Goal: Task Accomplishment & Management: Use online tool/utility

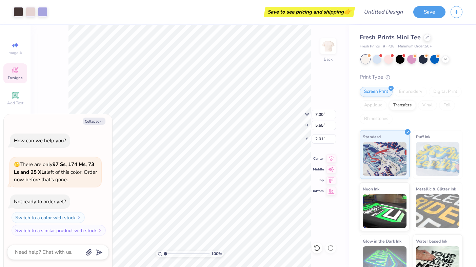
type textarea "x"
type input "1.87"
click at [19, 98] on div "Add Text" at bounding box center [15, 98] width 24 height 20
type textarea "x"
type input "4.06"
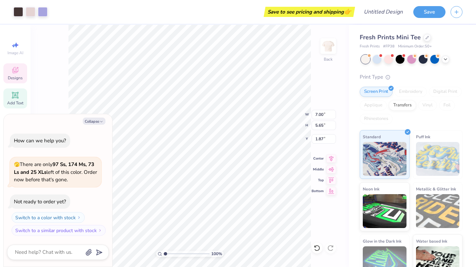
type input "1.18"
type input "7.41"
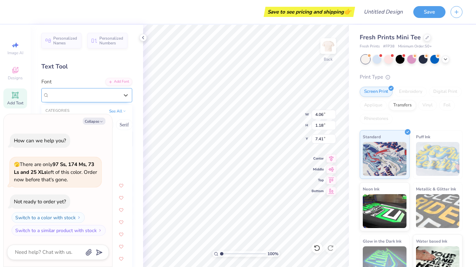
click at [97, 95] on div "Super Dream" at bounding box center [83, 95] width 71 height 11
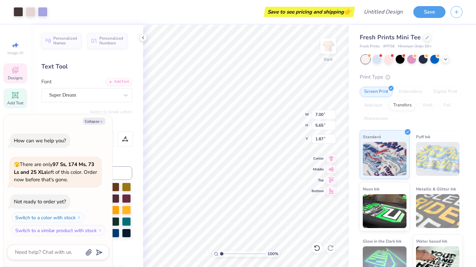
type textarea "x"
type input "3.71"
type input "1.22"
type input "4.48"
type textarea "x"
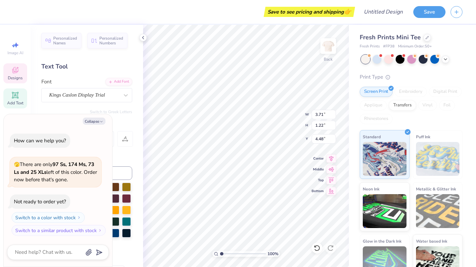
type input "5.67"
type input "2.76"
type input "1.99"
type textarea "x"
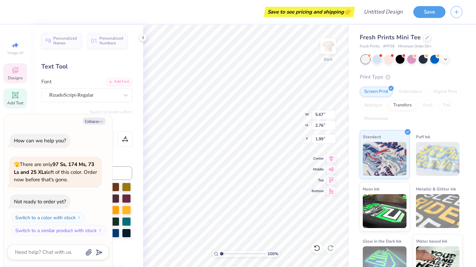
type textarea "C"
type textarea "x"
type textarea "Co"
type textarea "x"
type textarea "Cof"
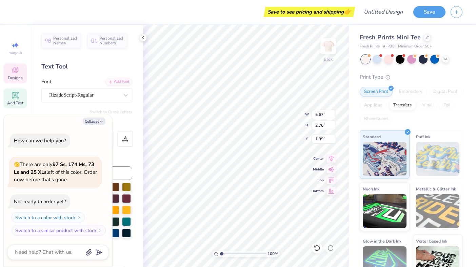
type textarea "x"
type textarea "CofC"
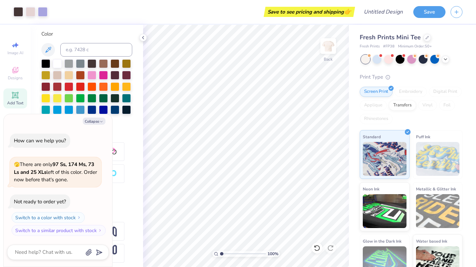
scroll to position [127, 0]
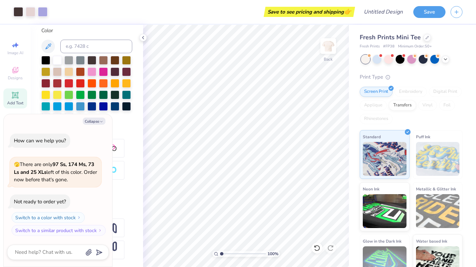
click at [12, 100] on div "Add Text" at bounding box center [15, 98] width 24 height 20
type textarea "x"
type input "4.48"
type textarea "x"
type textarea "TET"
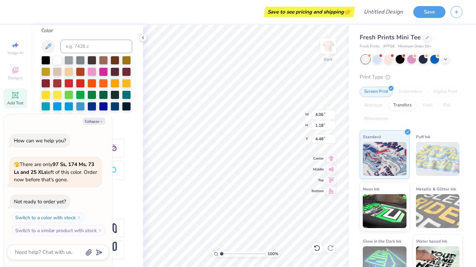
type textarea "x"
type textarea "TT"
type textarea "x"
type textarea "T"
type textarea "x"
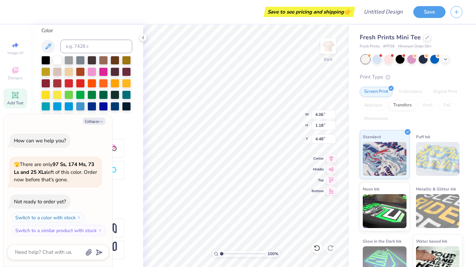
type textarea "T"
type textarea "x"
type textarea "D"
type textarea "x"
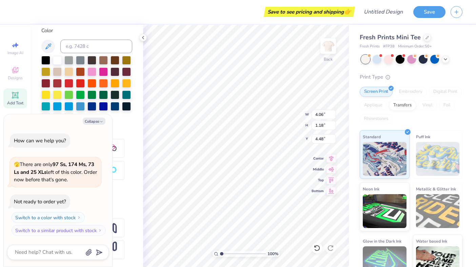
type textarea "Da"
type textarea "x"
type textarea "[PERSON_NAME]"
type textarea "x"
type textarea "Danc"
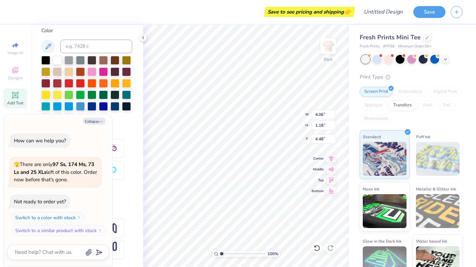
type textarea "x"
type textarea "Dance"
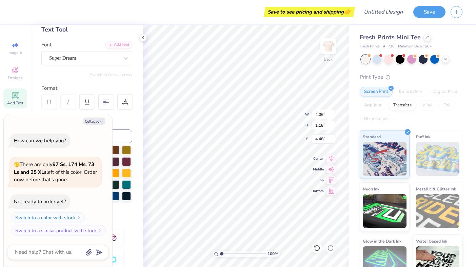
scroll to position [41, 0]
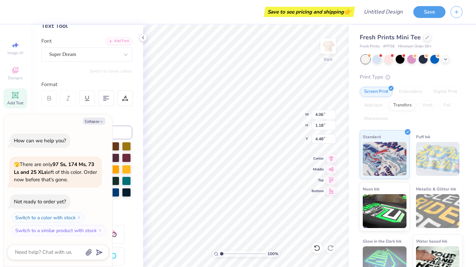
type textarea "x"
type input "3.32"
type input "2.38"
type input "2.10"
click at [83, 56] on div "RizadoScript-Regular" at bounding box center [83, 54] width 71 height 11
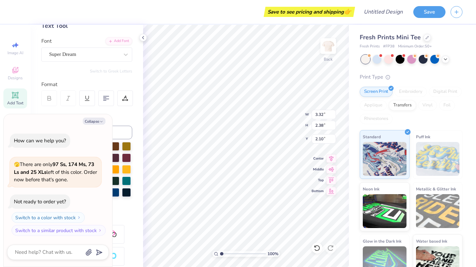
type textarea "x"
type input "4.53"
type input "1.18"
type input "4.48"
click at [47, 245] on div at bounding box center [58, 252] width 102 height 15
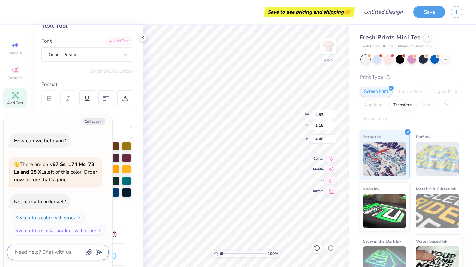
click at [48, 250] on textarea at bounding box center [48, 252] width 69 height 9
click at [97, 122] on button "Collapse" at bounding box center [94, 121] width 23 height 7
type textarea "x"
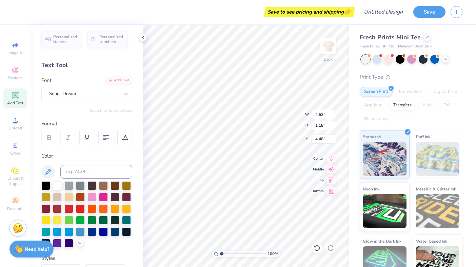
scroll to position [3, 0]
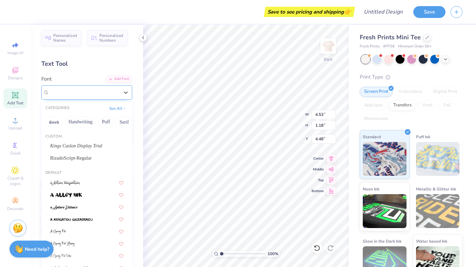
click at [69, 94] on div "Super Dream" at bounding box center [83, 92] width 71 height 11
click at [91, 146] on span "Kings Caslon Display Trial" at bounding box center [76, 145] width 52 height 7
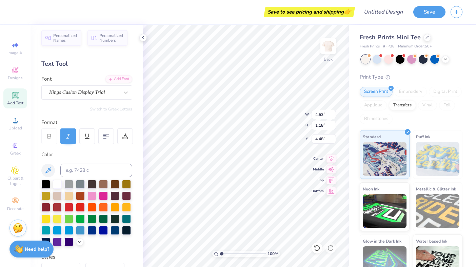
type input "3.86"
type input "1.19"
type input "4.47"
click at [71, 206] on div at bounding box center [68, 206] width 9 height 9
type input "3.32"
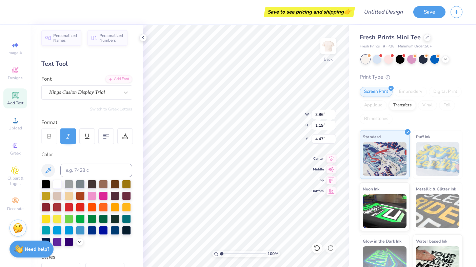
type input "2.38"
type input "2.10"
click at [82, 207] on div at bounding box center [80, 206] width 9 height 9
type input "4.41"
type input "3.32"
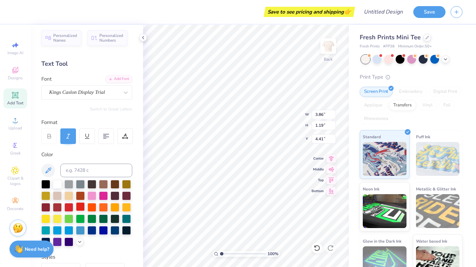
type input "2.38"
type input "2.10"
type input "3.86"
type input "1.19"
type input "4.41"
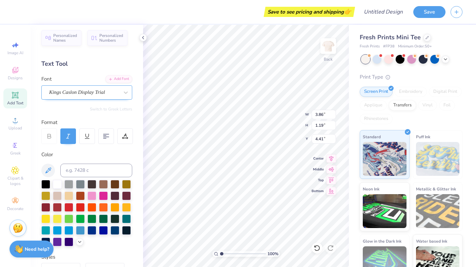
click at [99, 94] on div "Kings Caslon Display Trial" at bounding box center [83, 92] width 71 height 11
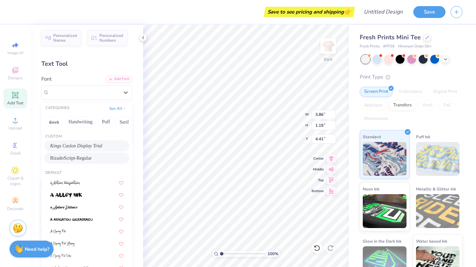
click at [100, 157] on div "RizadoScript-Regular" at bounding box center [86, 158] width 73 height 7
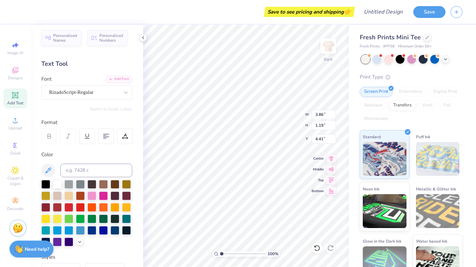
type input "4.50"
type input "1.39"
type input "4.31"
type input "4.41"
type input "3.32"
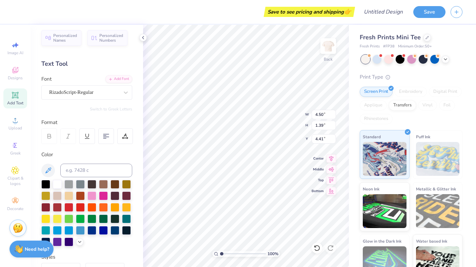
type input "2.38"
type input "2.10"
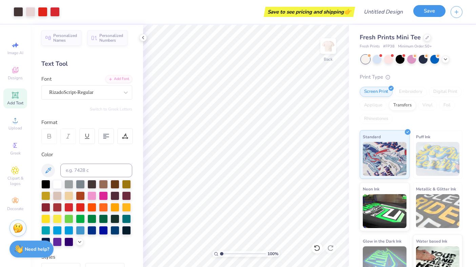
click at [423, 13] on button "Save" at bounding box center [429, 11] width 32 height 12
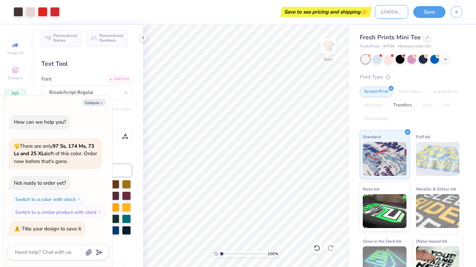
type textarea "x"
click at [387, 15] on input "Design Title" at bounding box center [391, 12] width 33 height 14
type input "D"
type textarea "x"
type input "Da"
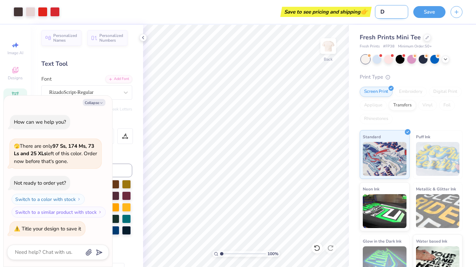
type textarea "x"
type input "[PERSON_NAME]"
type textarea "x"
type input "Danc"
type textarea "x"
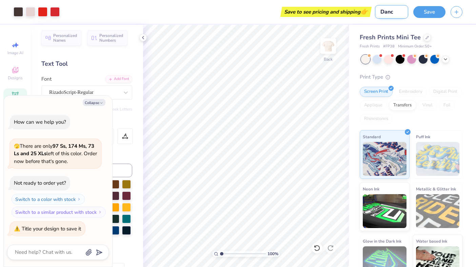
type input "Dance"
type textarea "x"
type input "Dance"
type textarea "x"
type input "Dance b"
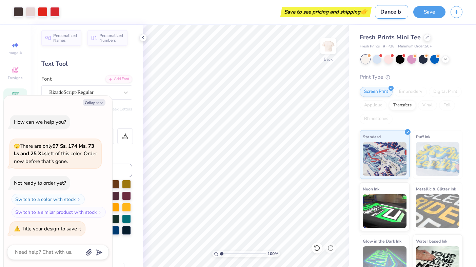
type textarea "x"
type input "Dance ba"
type textarea "x"
type input "Dance bab"
type textarea "x"
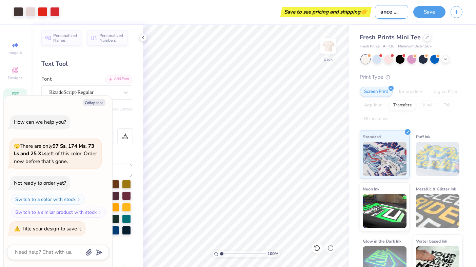
type input "Dance baby"
type textarea "x"
type input "Dance baby"
type textarea "x"
type input "Dance baby t"
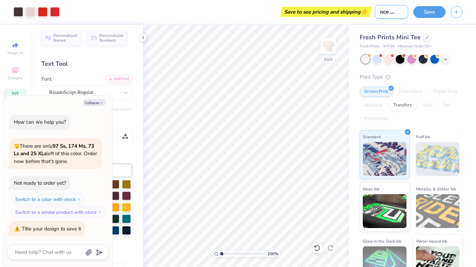
type textarea "x"
type input "Dance baby te"
type textarea "x"
type input "Dance baby tee"
type textarea "x"
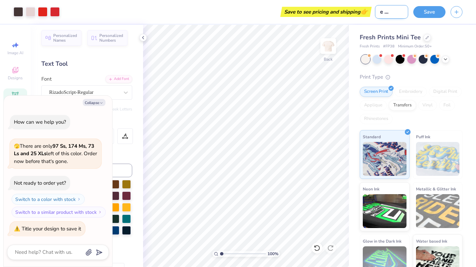
scroll to position [0, 16]
type input "Dance baby tee"
click at [423, 15] on button "Save" at bounding box center [429, 11] width 32 height 12
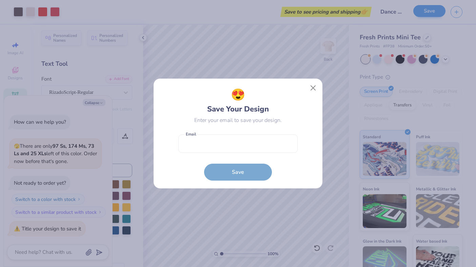
type textarea "x"
click at [230, 150] on input "email" at bounding box center [237, 144] width 119 height 19
type input "[EMAIL_ADDRESS][DOMAIN_NAME]"
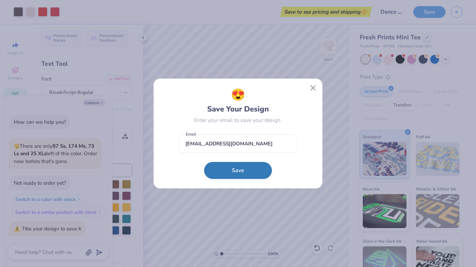
click at [245, 167] on button "Save" at bounding box center [238, 170] width 68 height 17
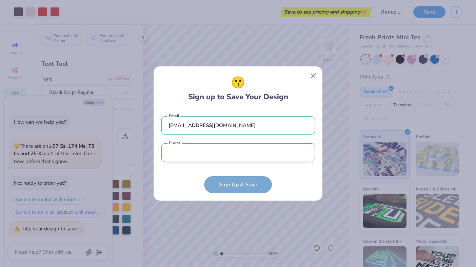
click at [224, 159] on input "tel" at bounding box center [238, 152] width 154 height 19
type input "(151) 678-0533"
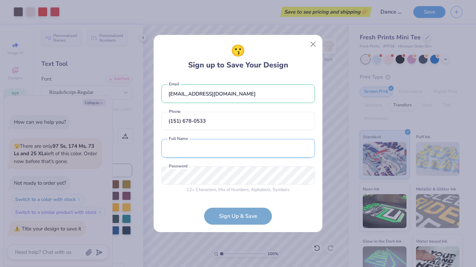
click at [223, 154] on input "text" at bounding box center [238, 148] width 154 height 19
type input "[PERSON_NAME]"
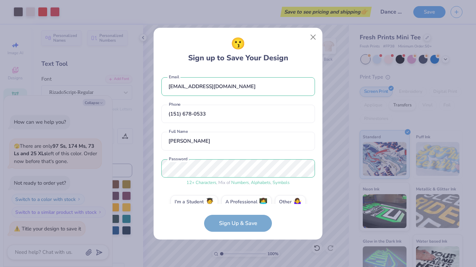
scroll to position [11, 0]
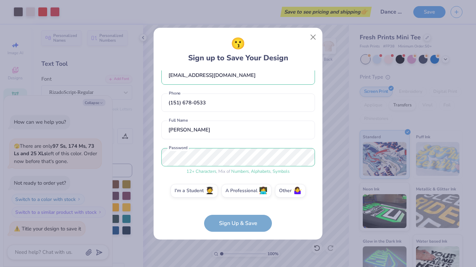
click at [236, 223] on form "[EMAIL_ADDRESS][DOMAIN_NAME] Email [PHONE_NUMBER] Phone [PERSON_NAME] Full Name…" at bounding box center [238, 151] width 154 height 161
click at [196, 190] on label "I'm a Student 🧑‍🎓" at bounding box center [194, 190] width 47 height 14
click at [236, 201] on input "I'm a Student 🧑‍🎓" at bounding box center [238, 203] width 4 height 4
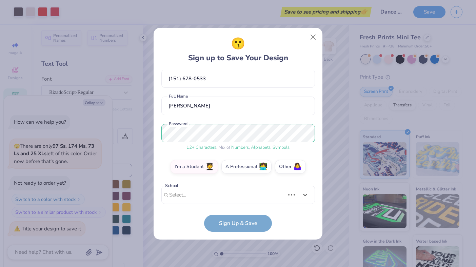
click at [204, 204] on div "Use Up and Down to choose options, press Enter to select the currently focused …" at bounding box center [238, 205] width 154 height 39
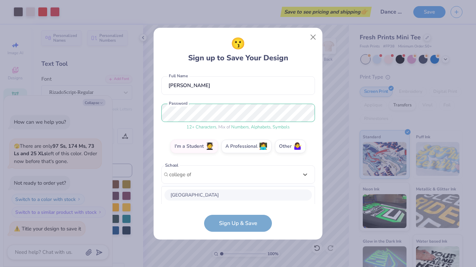
scroll to position [140, 0]
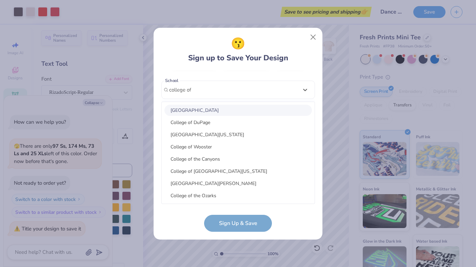
click at [223, 110] on div "[GEOGRAPHIC_DATA]" at bounding box center [237, 110] width 147 height 11
type input "college of"
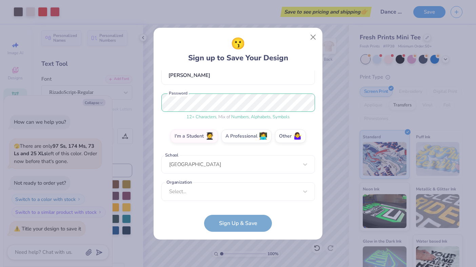
click at [230, 220] on form "[EMAIL_ADDRESS][DOMAIN_NAME] Email [PHONE_NUMBER] Phone [PERSON_NAME] Full Name…" at bounding box center [238, 151] width 154 height 161
click at [235, 225] on form "[EMAIL_ADDRESS][DOMAIN_NAME] Email [PHONE_NUMBER] Phone [PERSON_NAME] Full Name…" at bounding box center [238, 151] width 154 height 161
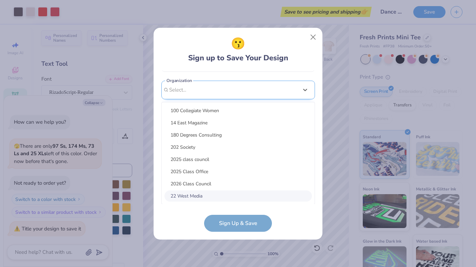
click at [241, 188] on div "option focused, 8 of 15. 15 results available. Use Up and Down to choose option…" at bounding box center [238, 143] width 154 height 124
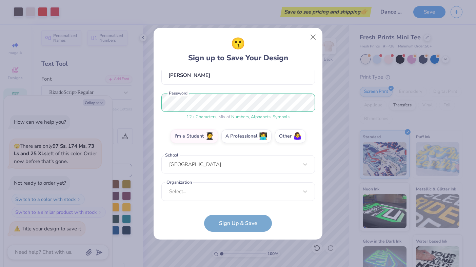
click at [179, 219] on form "[EMAIL_ADDRESS][DOMAIN_NAME] Email [PHONE_NUMBER] Phone [PERSON_NAME] Full Name…" at bounding box center [238, 151] width 154 height 161
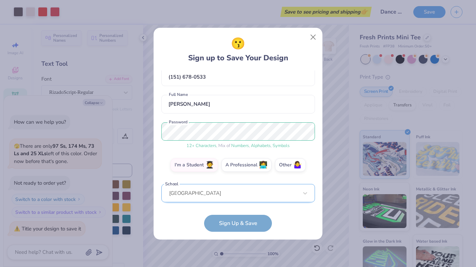
scroll to position [47, 0]
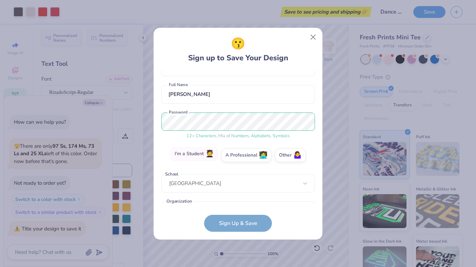
click at [194, 157] on label "I'm a Student 🧑‍🎓" at bounding box center [194, 154] width 47 height 14
click at [236, 201] on input "I'm a Student 🧑‍🎓" at bounding box center [238, 203] width 4 height 4
click at [195, 153] on label "I'm a Student 🧑‍🎓" at bounding box center [194, 154] width 47 height 14
click at [236, 201] on input "I'm a Student 🧑‍🎓" at bounding box center [238, 203] width 4 height 4
click at [187, 155] on label "I'm a Student 🧑‍🎓" at bounding box center [194, 154] width 47 height 14
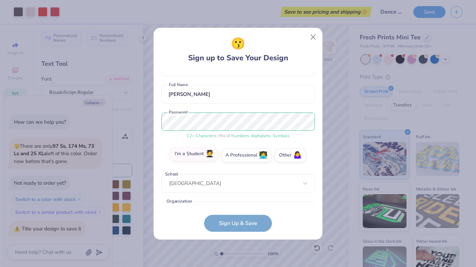
click at [236, 201] on input "I'm a Student 🧑‍🎓" at bounding box center [238, 203] width 4 height 4
click at [187, 155] on label "I'm a Student 🧑‍🎓" at bounding box center [194, 154] width 47 height 14
click at [236, 201] on input "I'm a Student 🧑‍🎓" at bounding box center [238, 203] width 4 height 4
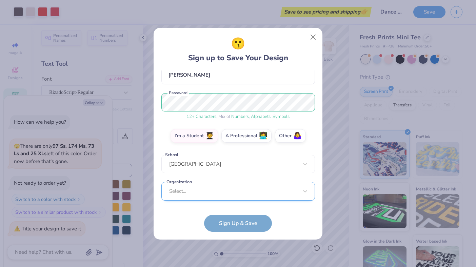
click at [219, 174] on div "[GEOGRAPHIC_DATA]" at bounding box center [238, 164] width 154 height 19
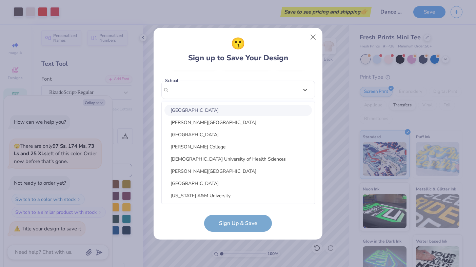
click at [200, 65] on div "😗 Sign up to Save Your Design [EMAIL_ADDRESS][DOMAIN_NAME] Email [PHONE_NUMBER]…" at bounding box center [238, 133] width 154 height 197
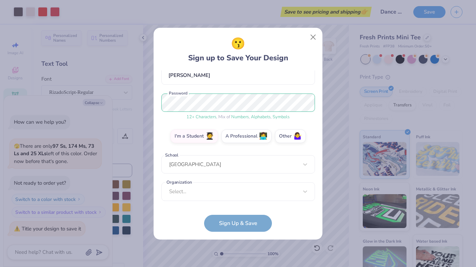
click at [233, 228] on form "[EMAIL_ADDRESS][DOMAIN_NAME] Email [PHONE_NUMBER] Phone [PERSON_NAME] Full Name…" at bounding box center [238, 151] width 154 height 161
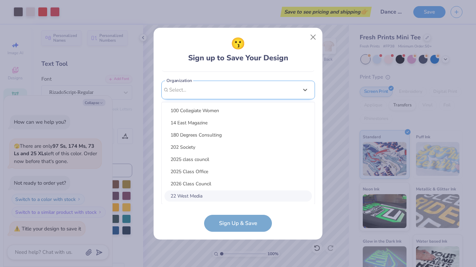
click at [185, 194] on div "option focused, 8 of 15. 15 results available. Use Up and Down to choose option…" at bounding box center [238, 143] width 154 height 124
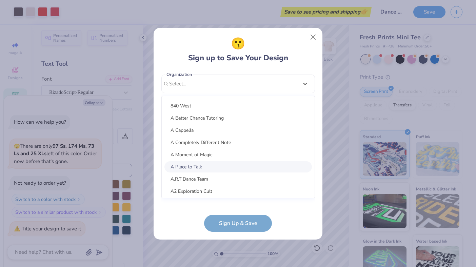
scroll to position [242, 0]
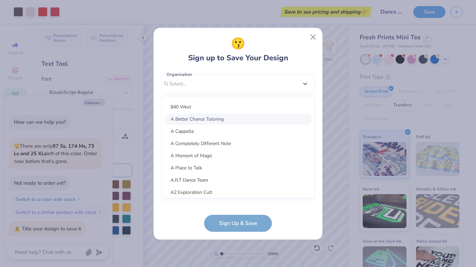
click at [193, 83] on div "[EMAIL_ADDRESS][DOMAIN_NAME] Email [PHONE_NUMBER] Phone [PERSON_NAME] Full Name…" at bounding box center [238, 138] width 154 height 134
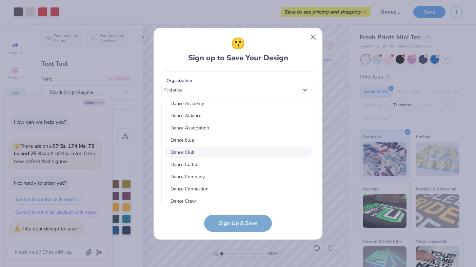
scroll to position [79, 0]
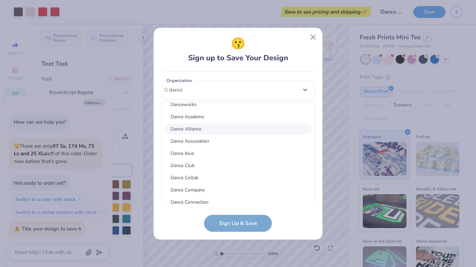
click at [200, 130] on div "Dance Alliance" at bounding box center [237, 128] width 147 height 11
type input "dance"
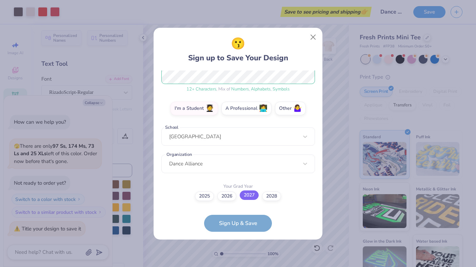
click at [254, 197] on label "2027" at bounding box center [249, 195] width 19 height 9
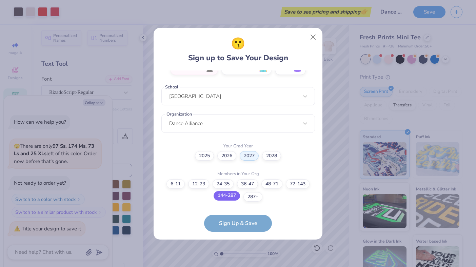
click at [233, 196] on label "144-287" at bounding box center [227, 195] width 26 height 9
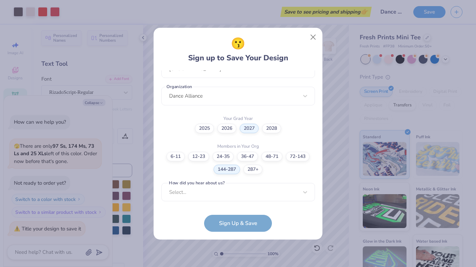
click at [228, 217] on form "[EMAIL_ADDRESS][DOMAIN_NAME] Email [PHONE_NUMBER] Phone [PERSON_NAME] Full Name…" at bounding box center [238, 151] width 154 height 161
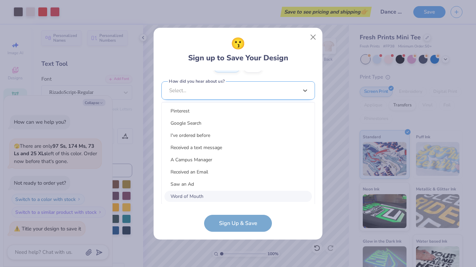
click at [230, 195] on div "option Word of Mouth focused, 8 of 15. 15 results available. Use Up and Down to…" at bounding box center [238, 143] width 154 height 124
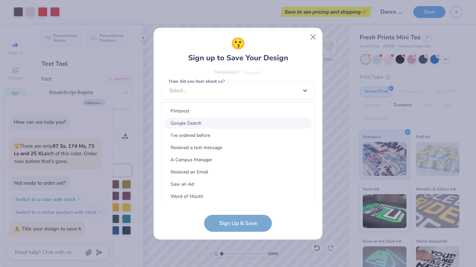
click at [247, 118] on div "Google Search" at bounding box center [237, 123] width 147 height 11
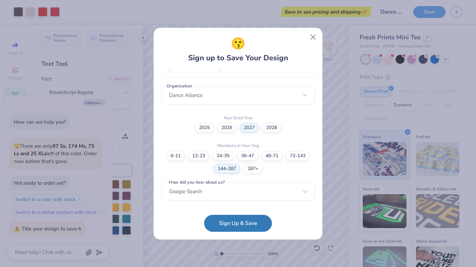
scroll to position [161, 0]
click at [234, 229] on button "Sign Up & Save" at bounding box center [238, 221] width 68 height 17
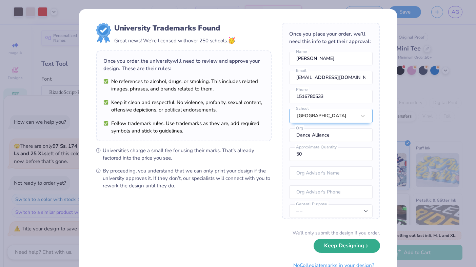
click at [363, 251] on button "Keep Designing" at bounding box center [347, 246] width 66 height 14
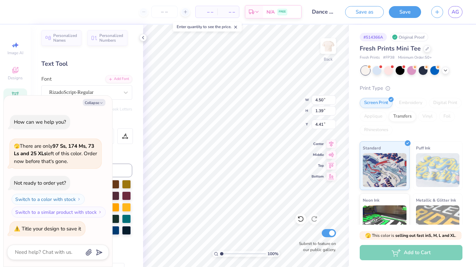
type textarea "x"
type input "4.17"
drag, startPoint x: 114, startPoint y: 42, endPoint x: 72, endPoint y: 42, distance: 42.7
click at [106, 42] on div "Personalized Numbers" at bounding box center [107, 38] width 40 height 16
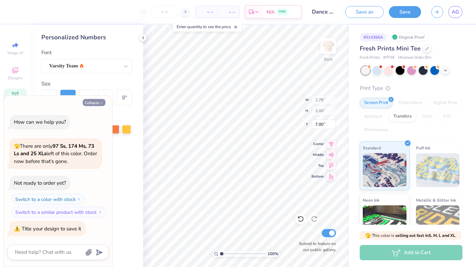
click at [92, 104] on button "Collapse" at bounding box center [94, 102] width 23 height 7
type textarea "x"
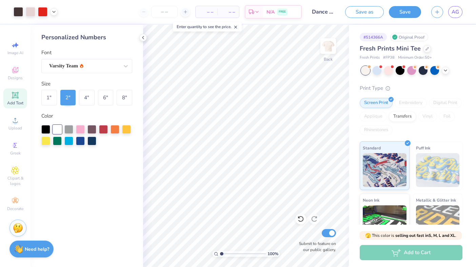
click at [364, 4] on div "Save as Save AG" at bounding box center [410, 12] width 131 height 24
click at [364, 9] on button "Save as" at bounding box center [364, 11] width 39 height 12
click at [435, 17] on button "button" at bounding box center [437, 12] width 12 height 12
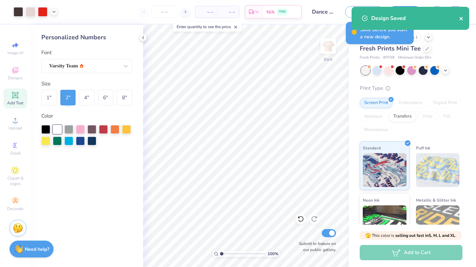
click at [463, 17] on icon "close" at bounding box center [461, 18] width 5 height 5
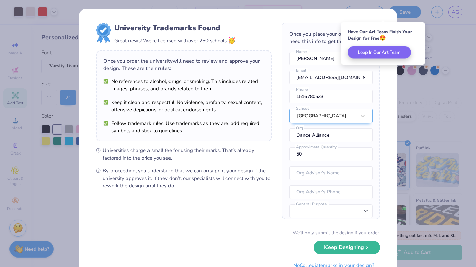
click at [441, 15] on div "University Trademarks Found Great news! We’re licensed with over 250 schools. 🥳…" at bounding box center [238, 133] width 476 height 267
click at [389, 40] on div "Have Our Art Team Finish Your Design for Free 😍" at bounding box center [382, 35] width 71 height 13
click at [235, 96] on ul "No references to alcohol, drugs, or smoking. This includes related images, phra…" at bounding box center [183, 106] width 161 height 57
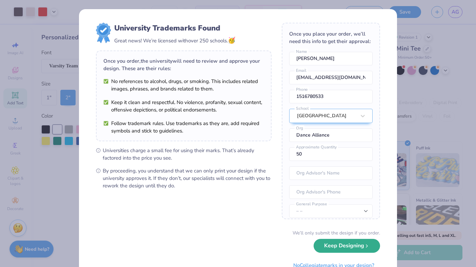
click at [339, 250] on button "Keep Designing" at bounding box center [347, 246] width 66 height 14
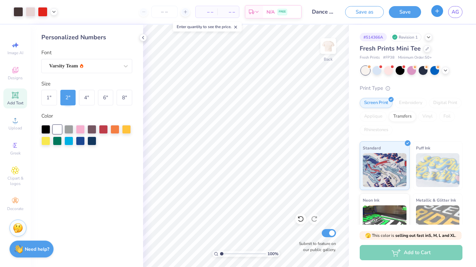
click at [436, 13] on icon "button" at bounding box center [437, 11] width 6 height 6
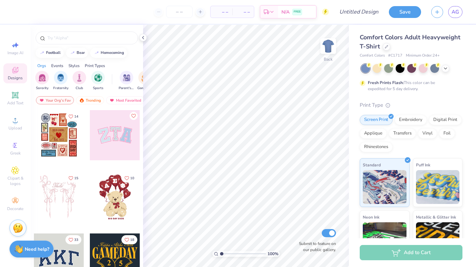
click at [401, 41] on span "Comfort Colors Adult Heavyweight T-Shirt" at bounding box center [410, 41] width 101 height 17
click at [19, 72] on icon at bounding box center [15, 70] width 8 height 8
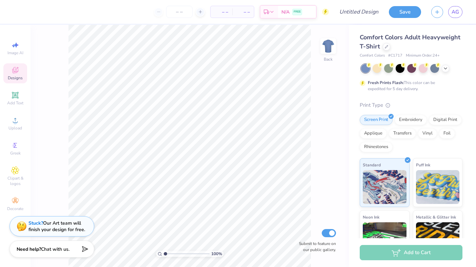
click at [19, 77] on span "Designs" at bounding box center [15, 77] width 15 height 5
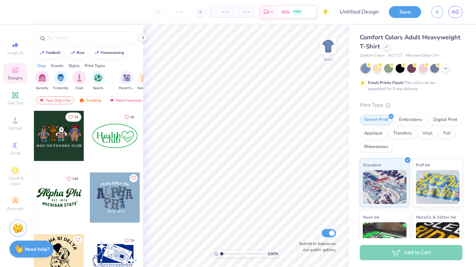
scroll to position [641, 0]
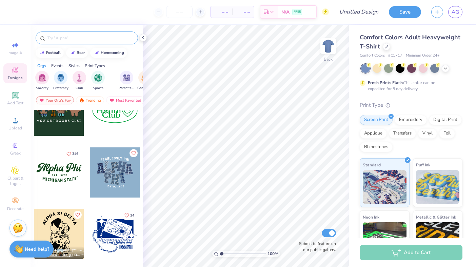
click at [75, 42] on div at bounding box center [87, 38] width 102 height 13
click at [73, 38] on input "text" at bounding box center [90, 38] width 87 height 7
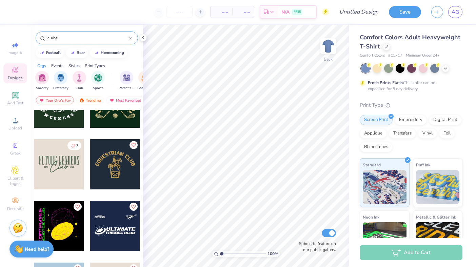
scroll to position [213, 0]
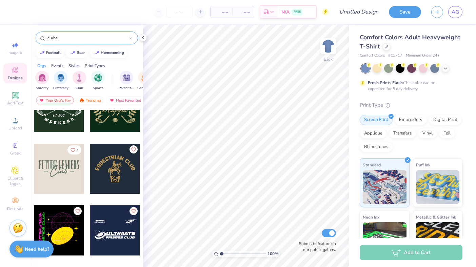
type input "clubs"
click at [62, 166] on div at bounding box center [59, 169] width 50 height 50
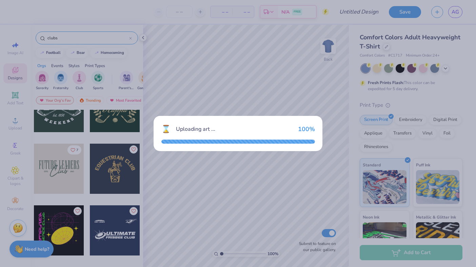
click at [193, 128] on div "Uploading art ..." at bounding box center [234, 129] width 117 height 8
click at [228, 88] on div "⌛ Uploading art ... 100 %" at bounding box center [238, 133] width 476 height 267
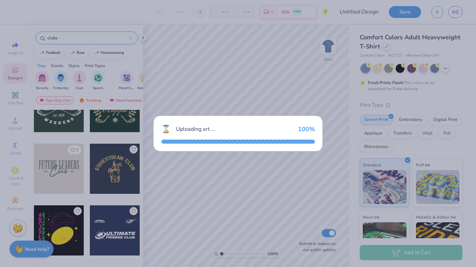
click at [268, 143] on div at bounding box center [238, 142] width 154 height 4
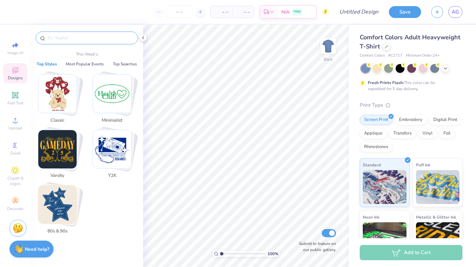
click at [97, 41] on input "text" at bounding box center [90, 38] width 87 height 7
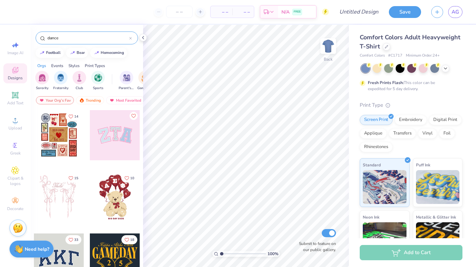
type input "dance"
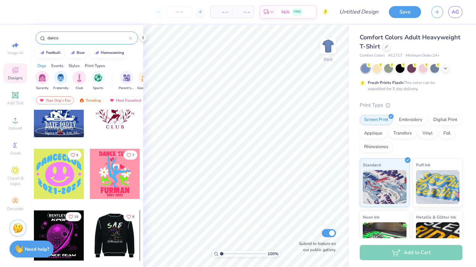
scroll to position [576, 0]
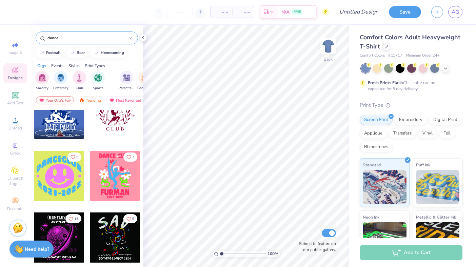
click at [114, 168] on div at bounding box center [115, 176] width 50 height 50
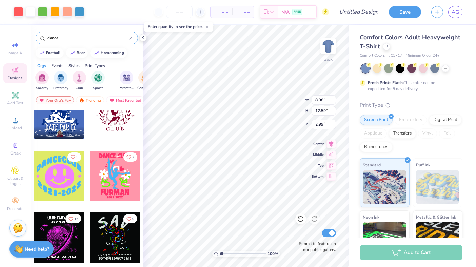
type input "3.00"
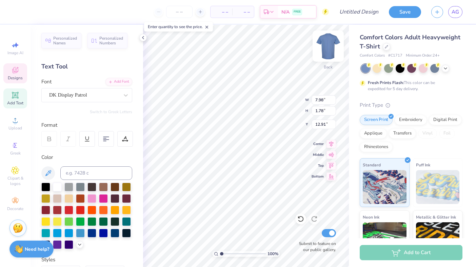
type input "8.59"
type input "1.30"
type input "3.00"
type textarea "CofC Dance"
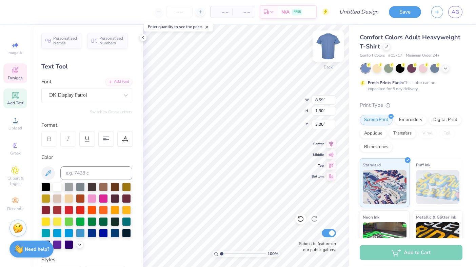
type input "7.98"
type input "1.78"
type input "12.91"
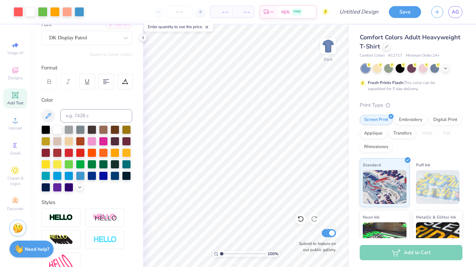
scroll to position [27, 0]
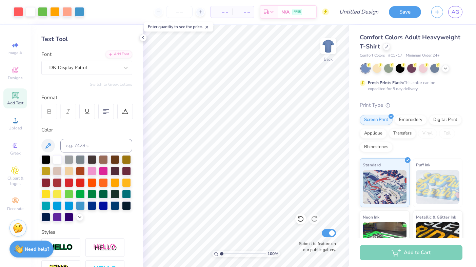
click at [20, 100] on span "Add Text" at bounding box center [15, 102] width 16 height 5
click at [14, 99] on icon at bounding box center [15, 95] width 8 height 8
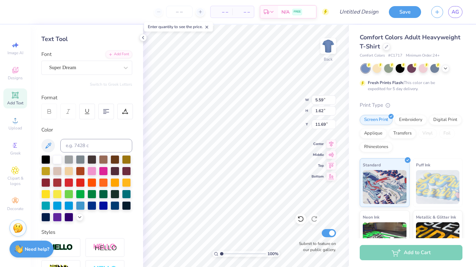
scroll to position [0, 0]
type textarea "Alliance"
type input "12.91"
type input "8.30"
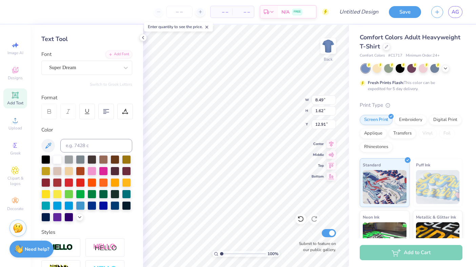
type input "9.79"
type input "3.22"
type input "8.21"
type input "9.68"
type input "3.23"
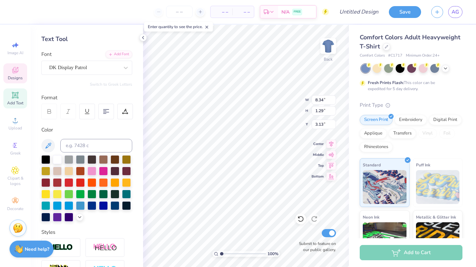
type input "8.49"
type input "1.62"
type input "12.80"
click at [84, 67] on div "Super Dream" at bounding box center [83, 67] width 71 height 11
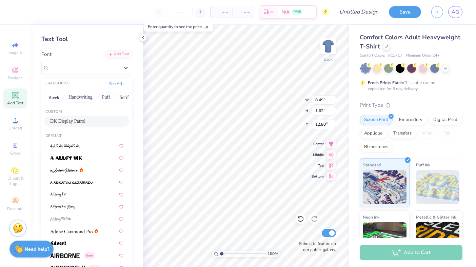
click at [79, 125] on div "DK Display Patrol" at bounding box center [86, 121] width 85 height 11
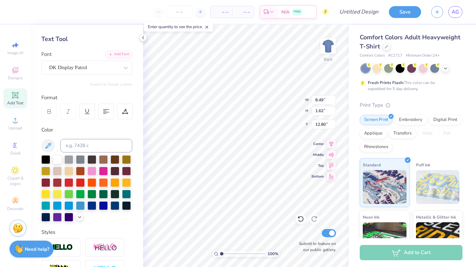
type input "8.29"
type input "1.69"
type input "12.76"
click at [79, 182] on div at bounding box center [80, 182] width 9 height 9
type input "8.34"
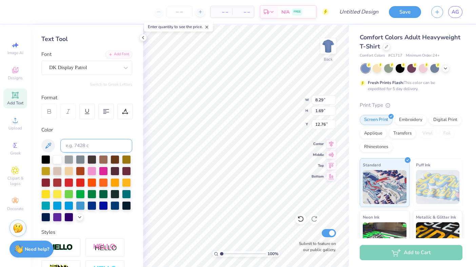
type input "1.29"
type input "3.13"
click at [78, 184] on div at bounding box center [80, 182] width 9 height 9
type input "14.84"
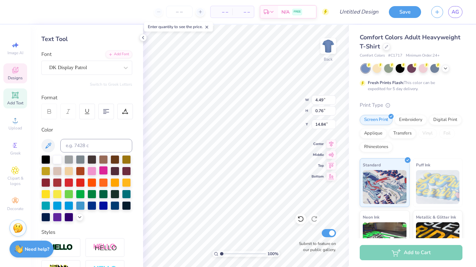
type textarea "2"
type input "4.35"
click at [103, 169] on div at bounding box center [103, 170] width 9 height 9
type input "6.55"
type input "8.63"
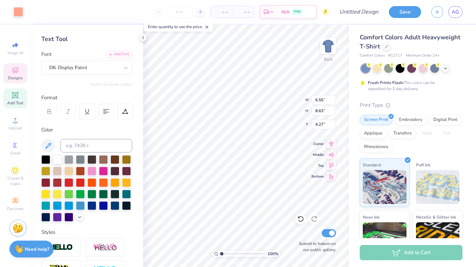
type input "4.13"
type input "3.00"
type input "4.08"
click at [20, 79] on span "Designs" at bounding box center [15, 77] width 15 height 5
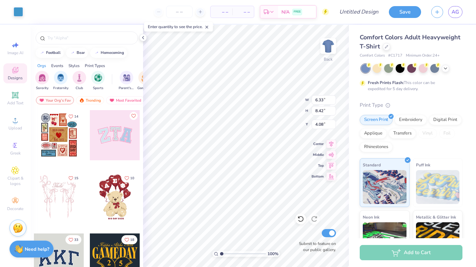
type input "8.29"
type input "1.69"
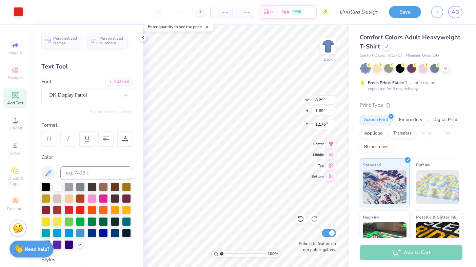
type input "12.77"
click at [381, 71] on div at bounding box center [377, 67] width 9 height 9
click at [378, 70] on div at bounding box center [377, 67] width 9 height 9
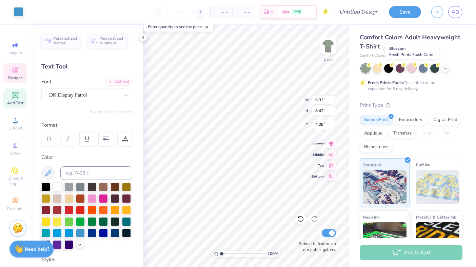
click at [411, 71] on div at bounding box center [411, 67] width 9 height 9
click at [447, 71] on div at bounding box center [411, 68] width 101 height 9
click at [445, 67] on icon at bounding box center [445, 67] width 5 height 5
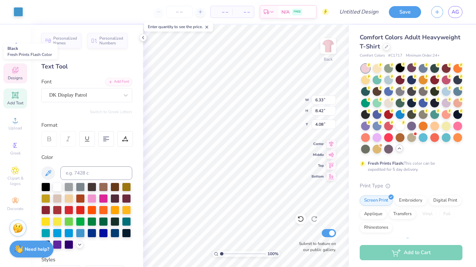
click at [371, 65] on circle at bounding box center [368, 65] width 5 height 5
click at [411, 69] on div at bounding box center [411, 67] width 9 height 9
type input "3.87"
